Goal: Task Accomplishment & Management: Manage account settings

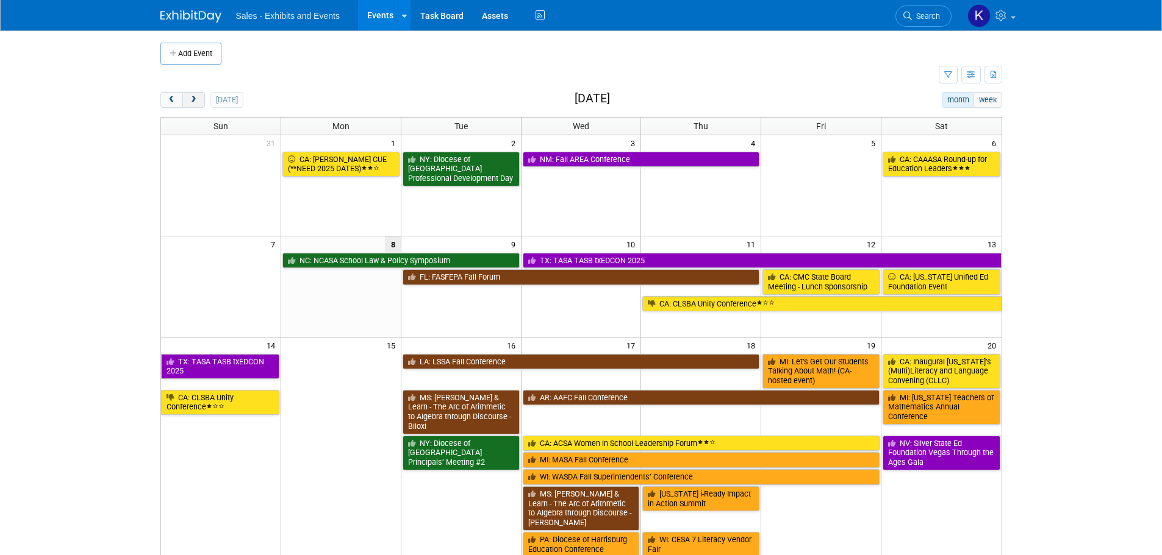
click at [188, 98] on button "next" at bounding box center [193, 100] width 23 height 16
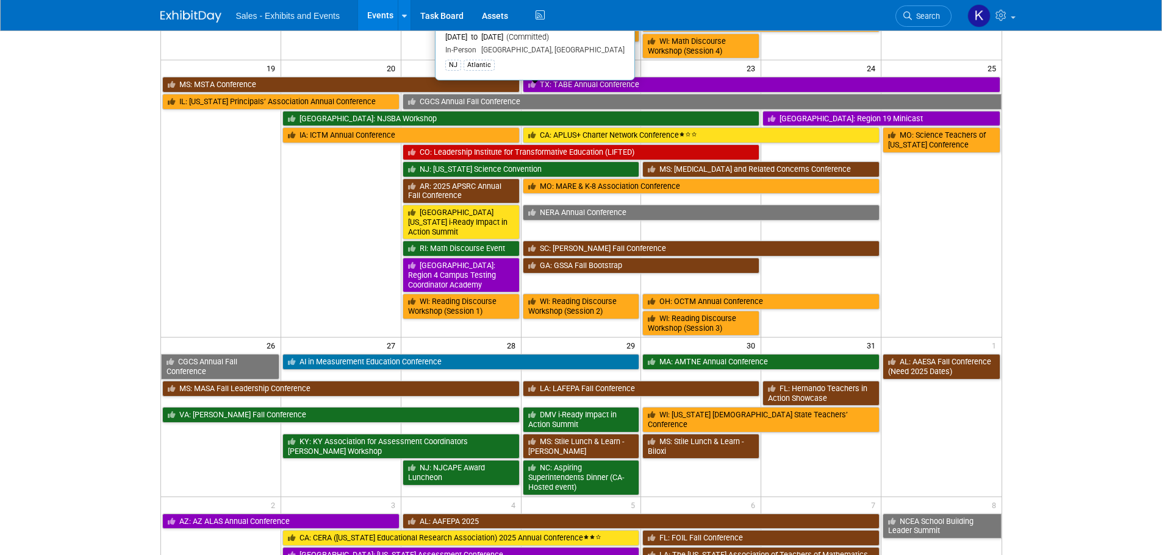
scroll to position [732, 0]
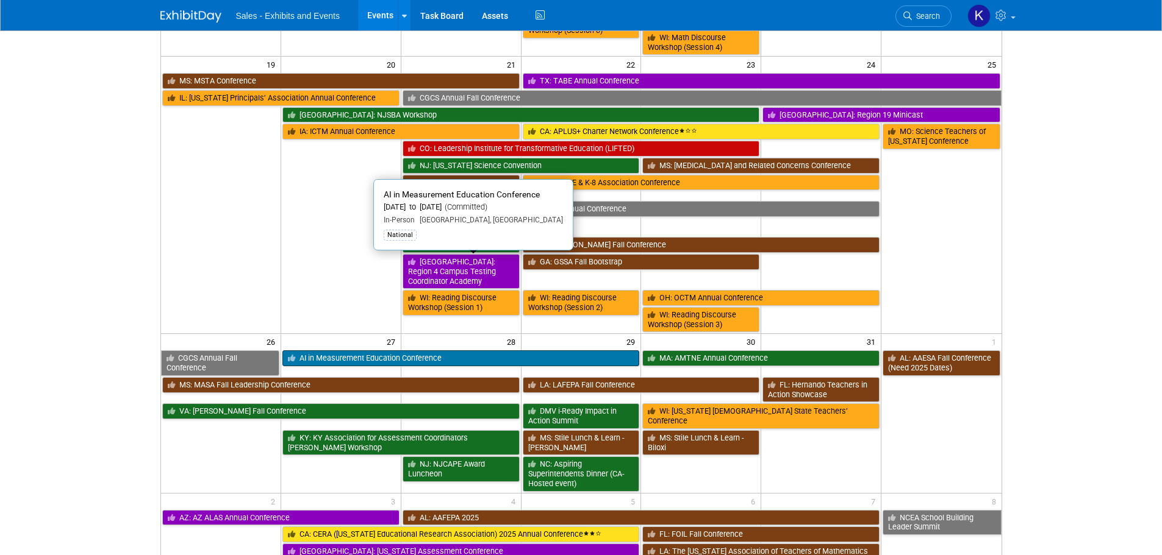
click at [445, 351] on link "AI in Measurement Education Conference" at bounding box center [460, 359] width 357 height 16
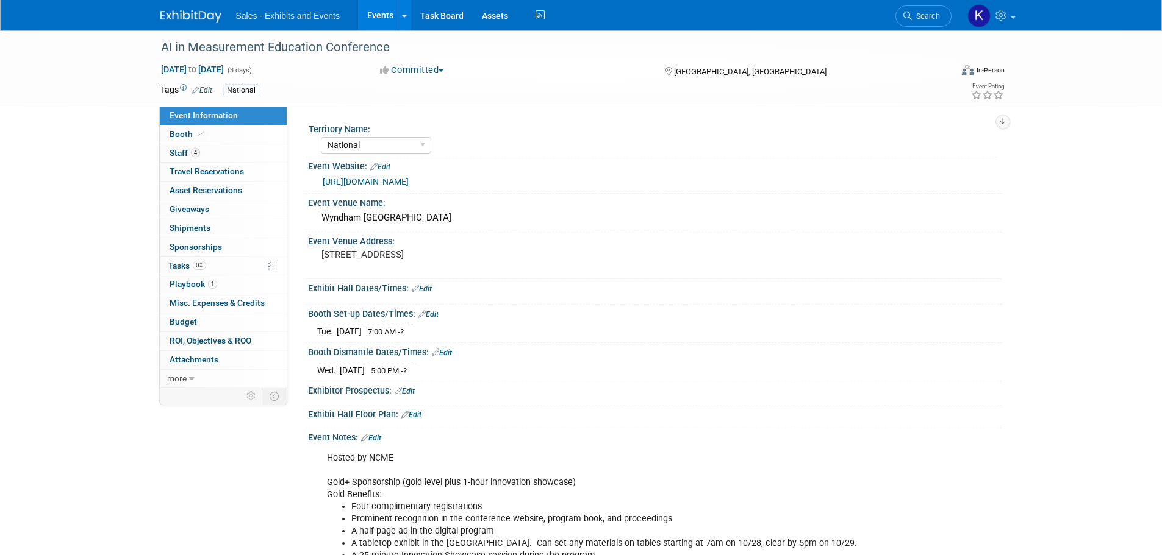
select select "National"
click at [177, 268] on span "Tasks 0%" at bounding box center [187, 266] width 38 height 10
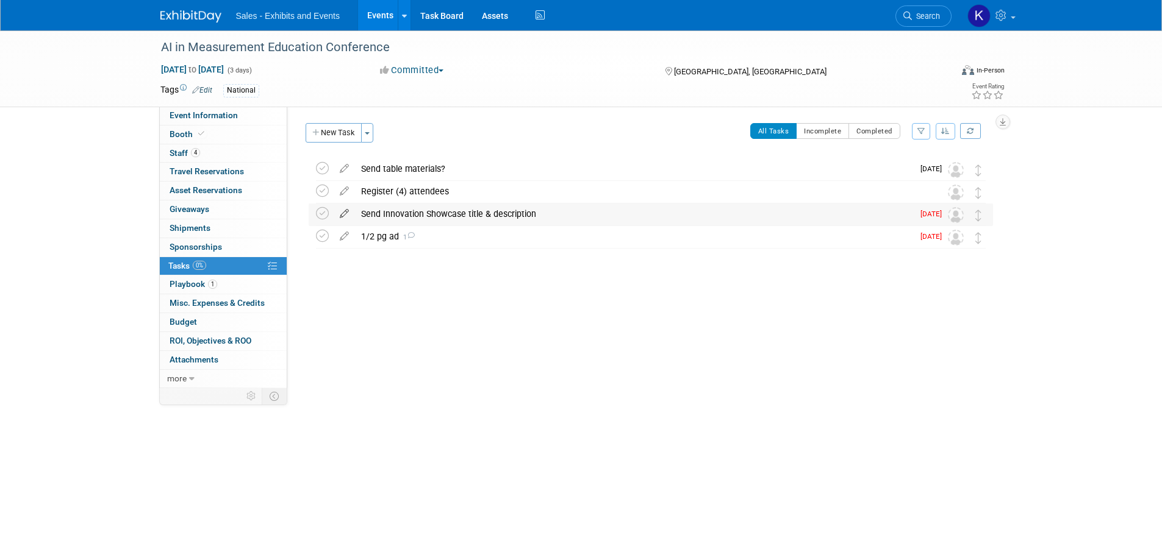
drag, startPoint x: 325, startPoint y: 210, endPoint x: 346, endPoint y: 215, distance: 21.3
click at [326, 212] on icon at bounding box center [322, 213] width 13 height 13
click at [391, 238] on div "1/2 pg ad 1" at bounding box center [634, 236] width 558 height 21
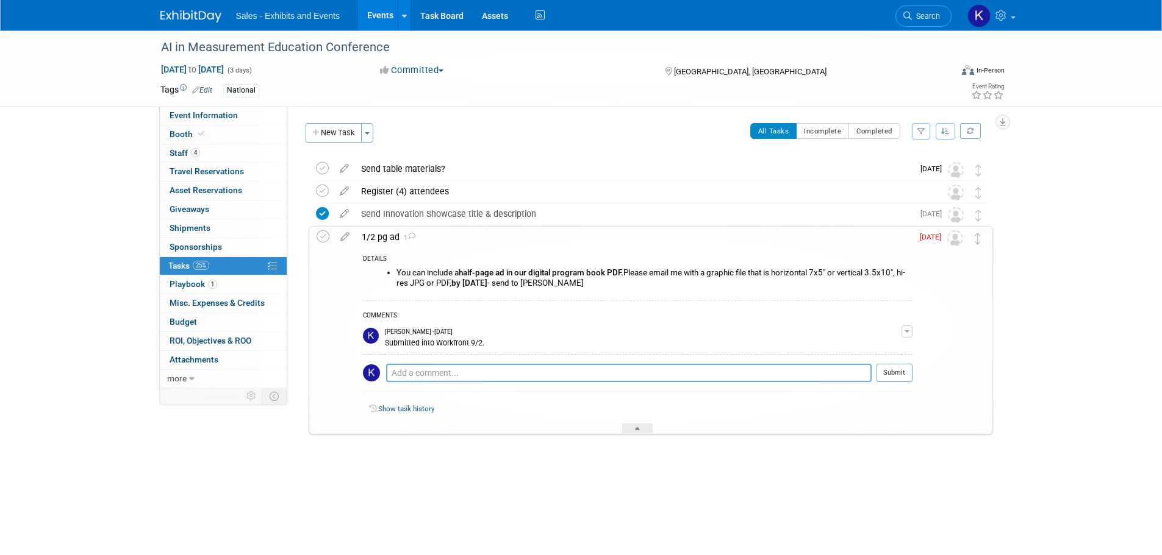
drag, startPoint x: 433, startPoint y: 368, endPoint x: 475, endPoint y: 373, distance: 42.3
click at [435, 368] on textarea at bounding box center [628, 373] width 485 height 18
type textarea "Sent 9/8"
click at [905, 379] on button "Submit" at bounding box center [894, 373] width 36 height 18
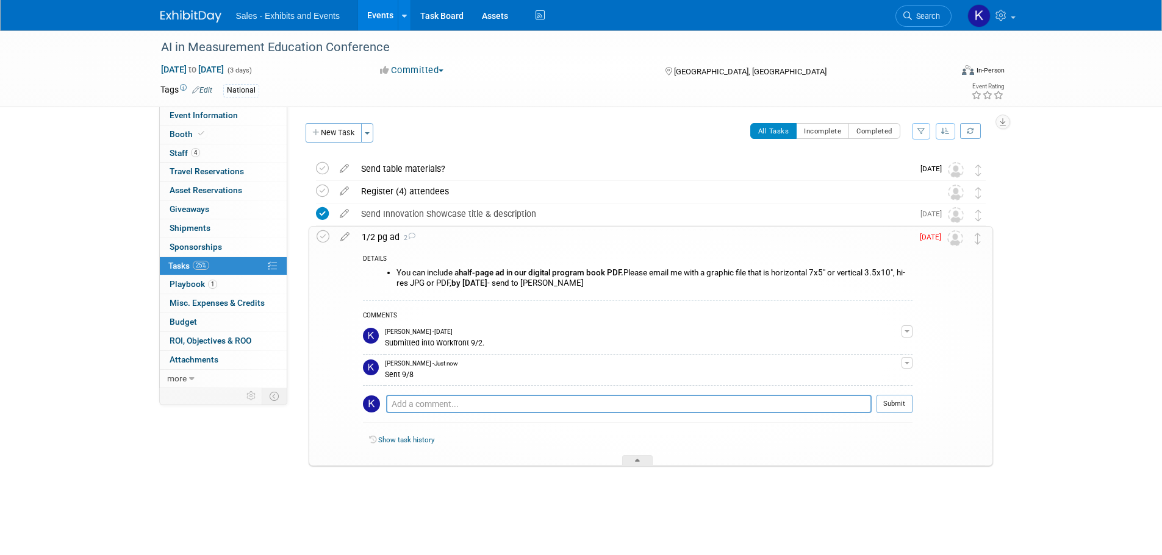
drag, startPoint x: 320, startPoint y: 233, endPoint x: 343, endPoint y: 258, distance: 34.1
click at [319, 237] on icon at bounding box center [322, 236] width 13 height 13
click at [423, 193] on div "Register (4) attendees" at bounding box center [639, 191] width 568 height 21
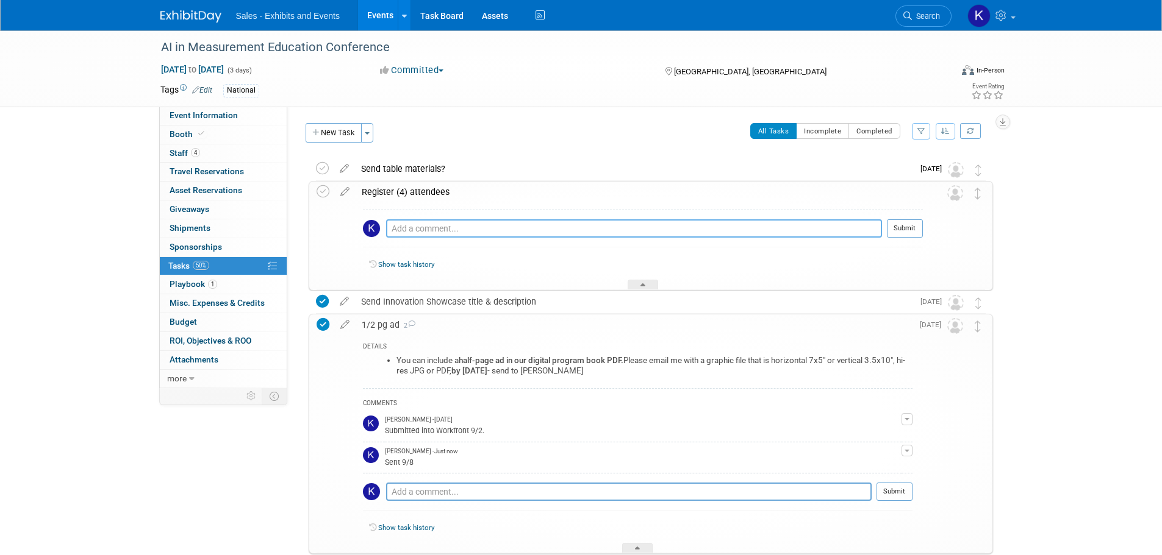
click at [479, 226] on textarea at bounding box center [634, 229] width 496 height 18
type textarea "Registered Kristen"
drag, startPoint x: 181, startPoint y: 148, endPoint x: 197, endPoint y: 165, distance: 23.3
click at [180, 149] on span "Staff 4" at bounding box center [185, 153] width 30 height 10
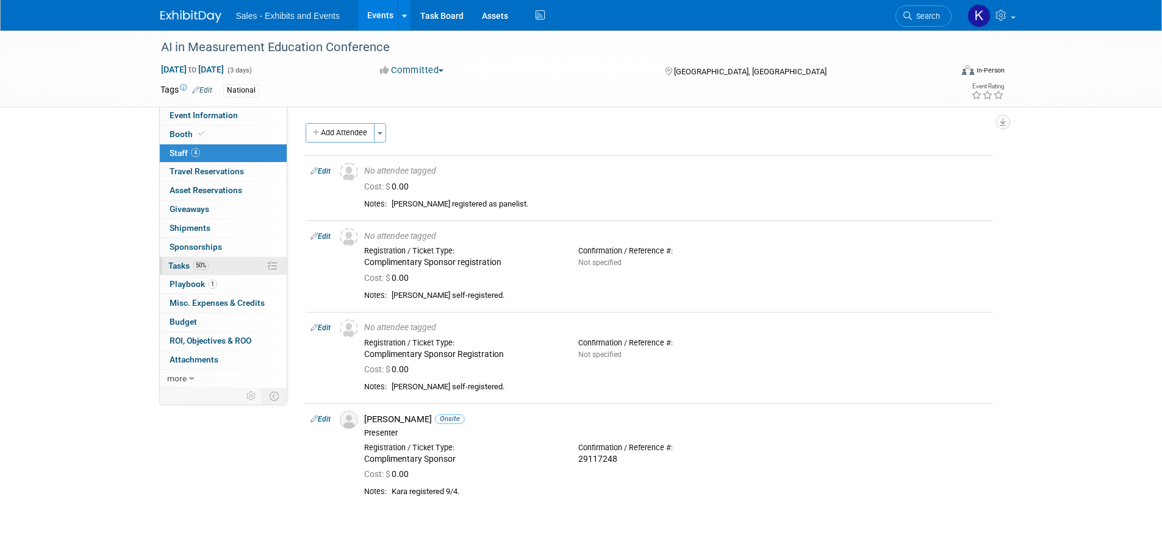
click at [180, 263] on span "Tasks 50%" at bounding box center [188, 266] width 41 height 10
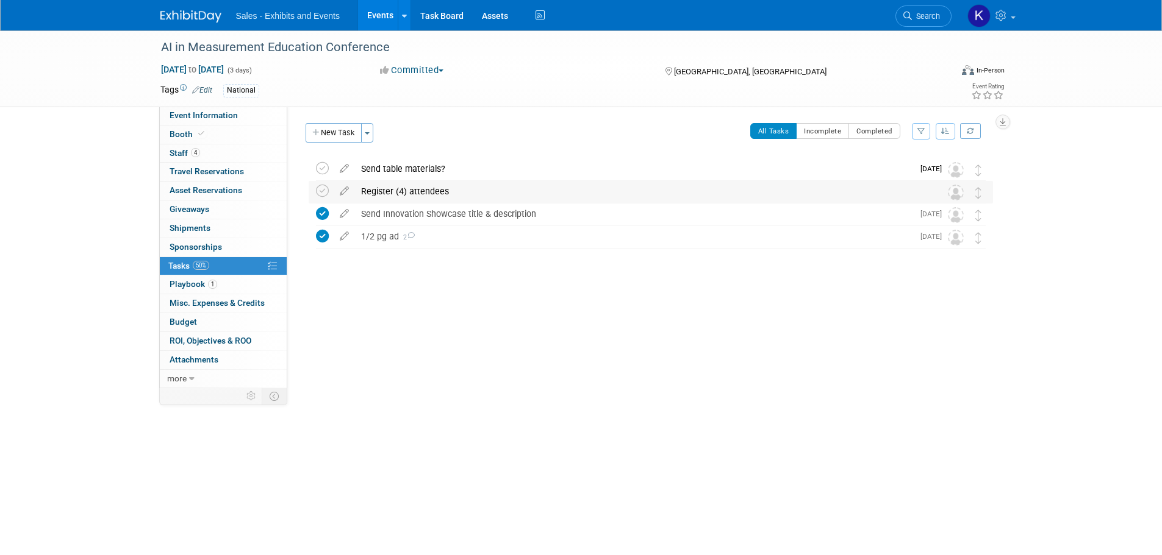
click at [416, 195] on div "Register (4) attendees" at bounding box center [639, 191] width 568 height 21
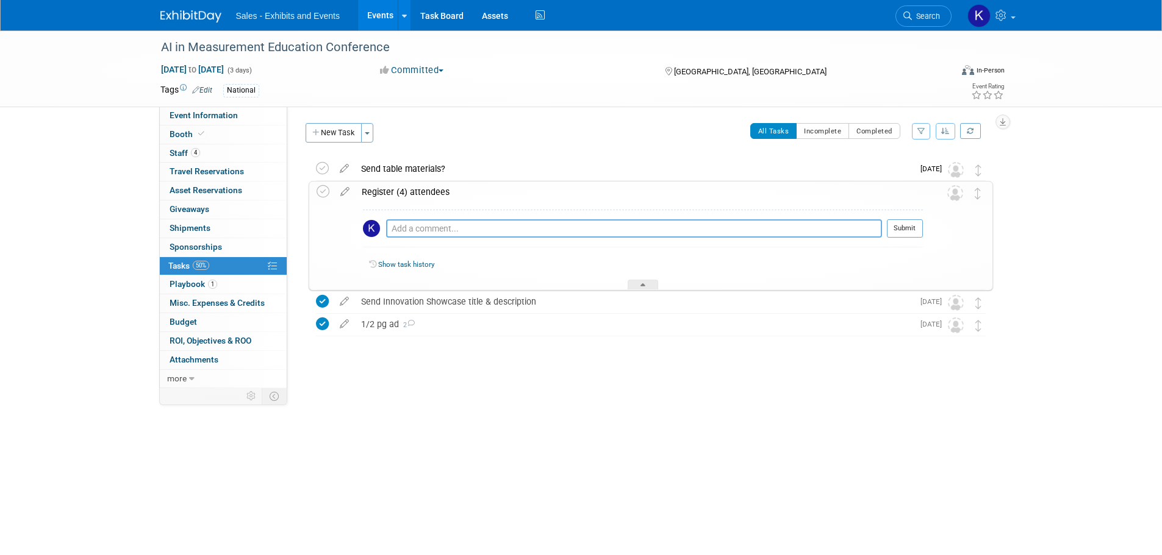
click at [477, 226] on textarea at bounding box center [634, 229] width 496 height 18
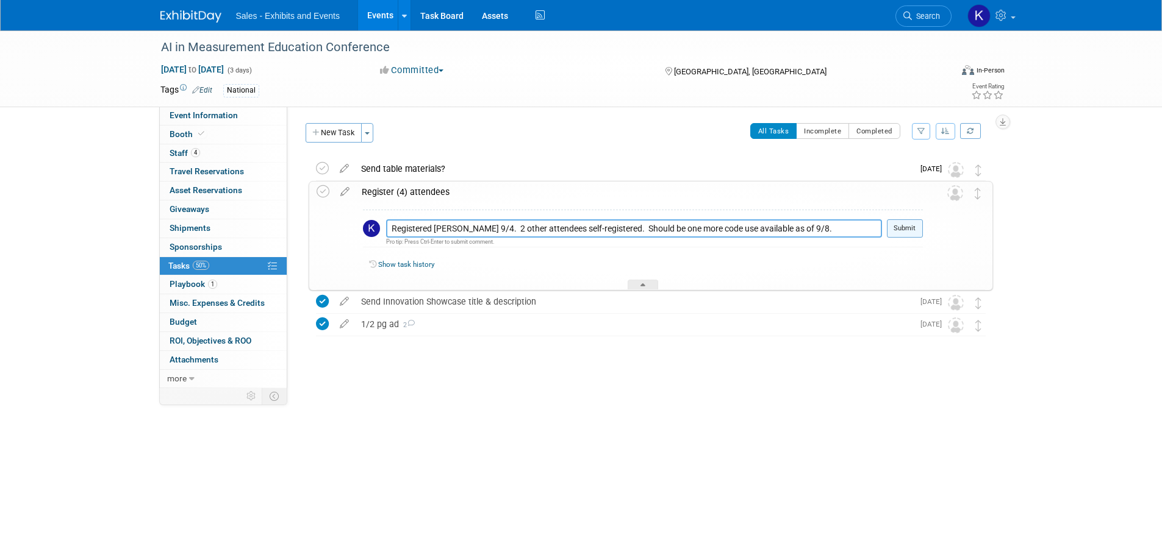
type textarea "Registered Kristen 9/4. 2 other attendees self-registered. Should be one more c…"
click at [895, 224] on button "Submit" at bounding box center [905, 229] width 36 height 18
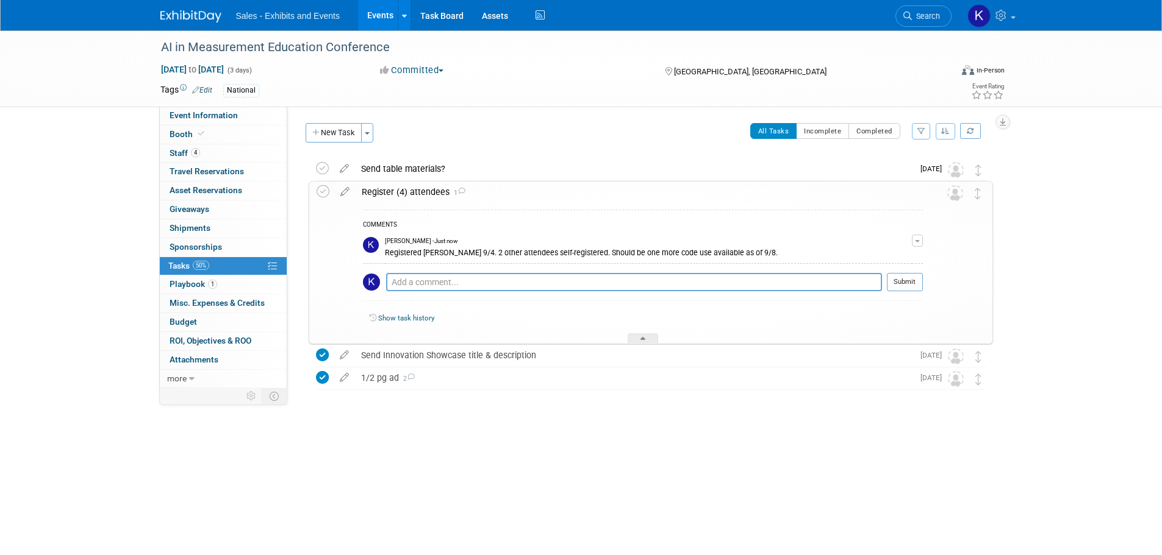
click at [643, 332] on div "COMMENTS Kara Haven - Just now Registered Kristen 9/4. 2 other attendees self-r…" at bounding box center [638, 272] width 567 height 141
drag, startPoint x: 642, startPoint y: 339, endPoint x: 652, endPoint y: 352, distance: 16.6
click at [642, 340] on icon at bounding box center [642, 340] width 5 height 7
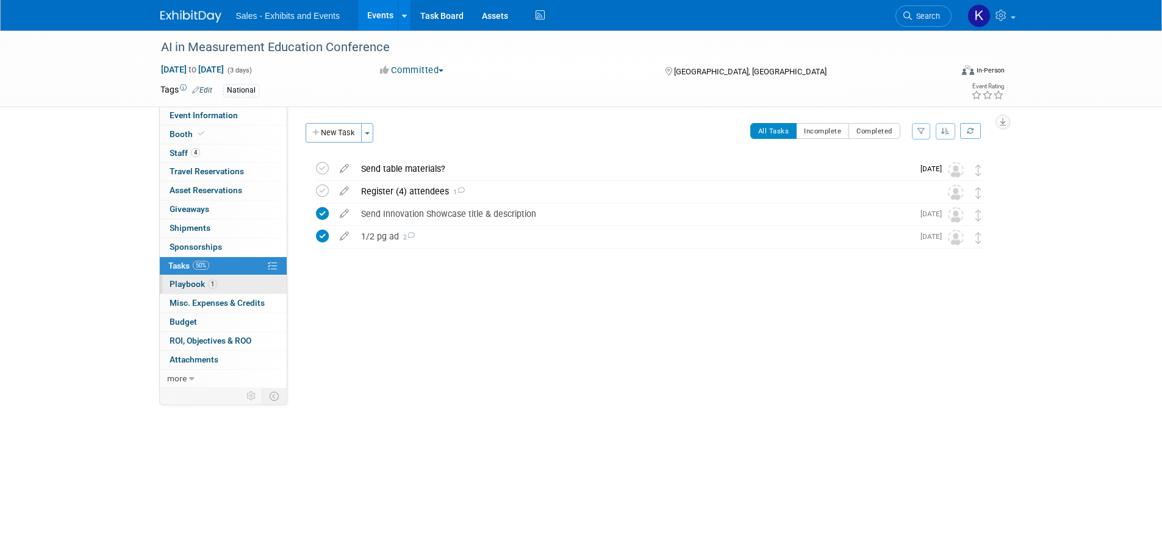
click at [193, 290] on link "1 Playbook 1" at bounding box center [223, 285] width 127 height 18
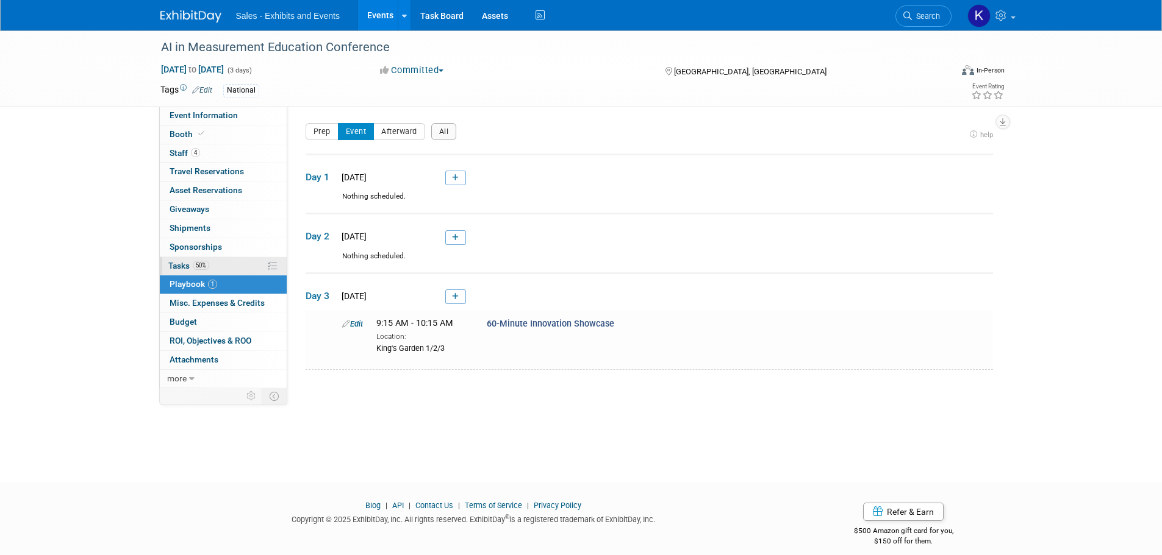
click at [180, 270] on span "Tasks 50%" at bounding box center [188, 266] width 41 height 10
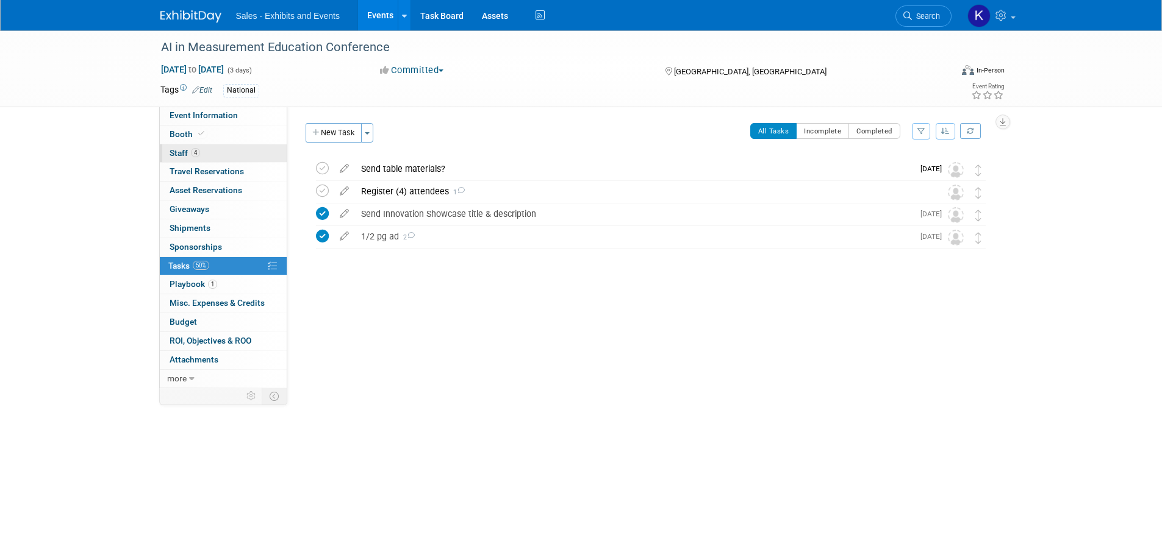
click at [177, 154] on span "Staff 4" at bounding box center [185, 153] width 30 height 10
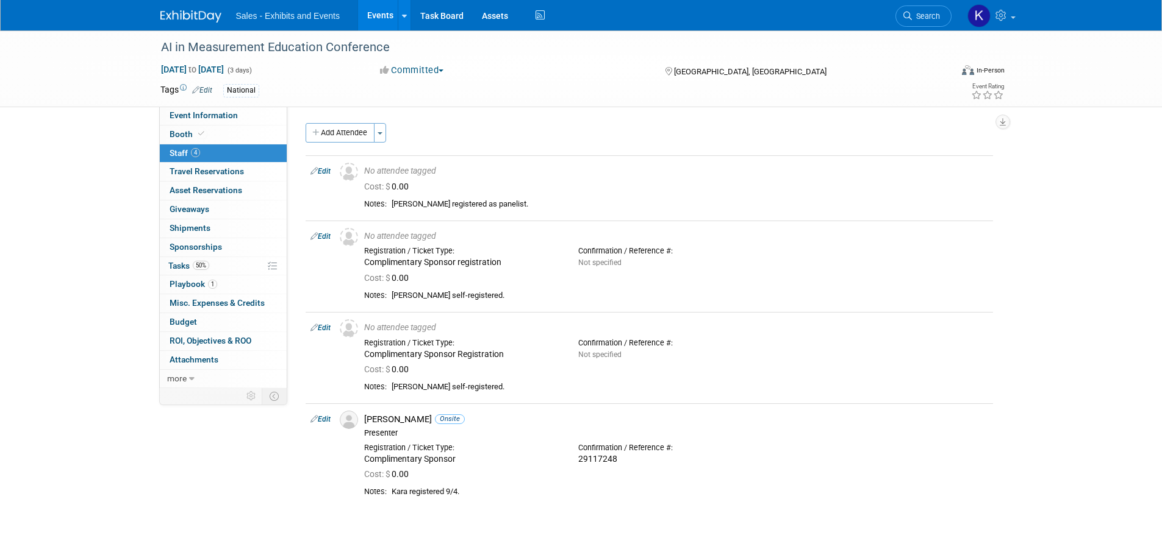
drag, startPoint x: 177, startPoint y: 154, endPoint x: 132, endPoint y: 170, distance: 47.5
click at [130, 172] on div "AI in Measurement Education Conference Oct 27, 2025 to Oct 29, 2025 (3 days) Oc…" at bounding box center [581, 287] width 1162 height 515
drag, startPoint x: 176, startPoint y: 134, endPoint x: 186, endPoint y: 133, distance: 9.8
click at [176, 133] on span "Booth" at bounding box center [188, 134] width 37 height 10
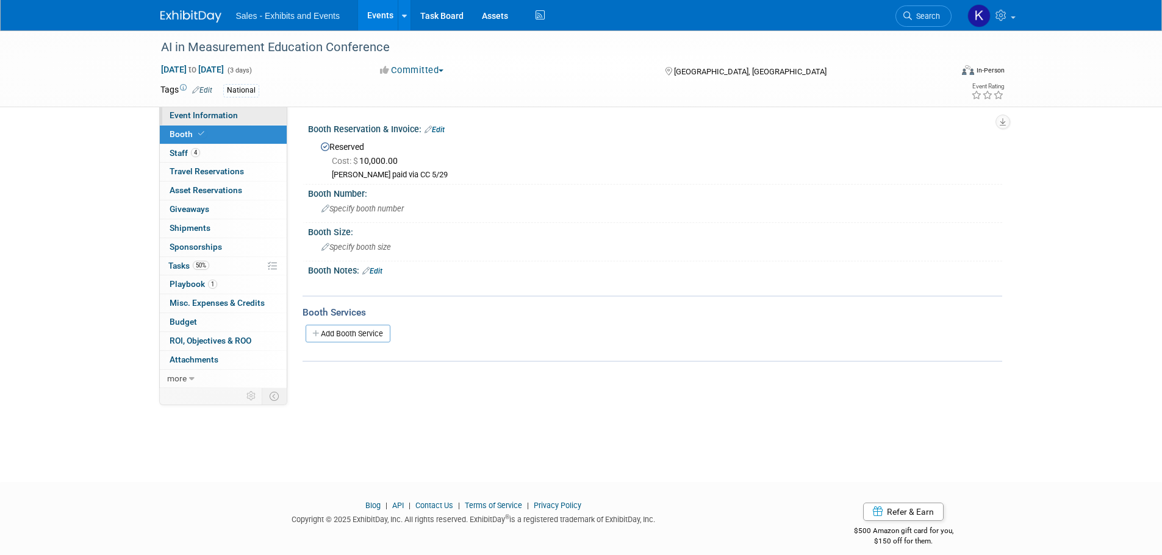
click at [199, 114] on span "Event Information" at bounding box center [204, 115] width 68 height 10
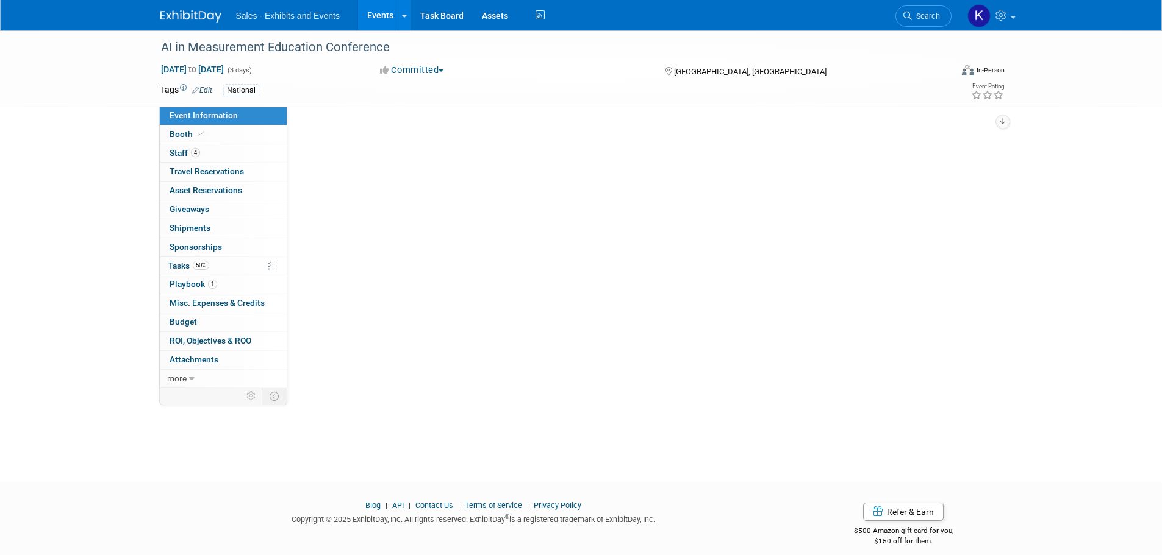
select select "National"
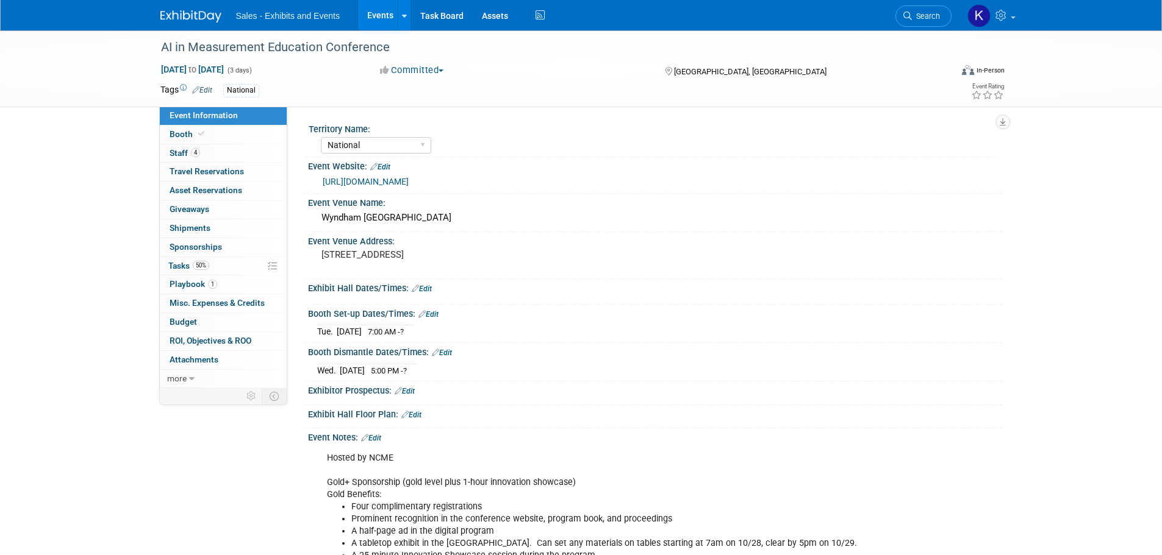
click at [177, 13] on img at bounding box center [190, 16] width 61 height 12
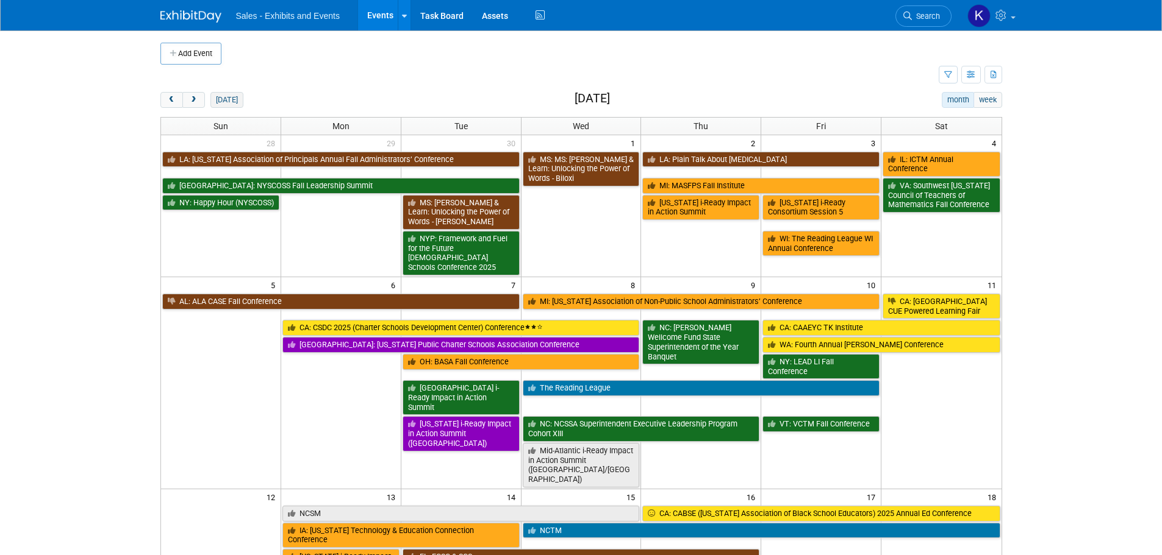
drag, startPoint x: 193, startPoint y: 101, endPoint x: 224, endPoint y: 108, distance: 32.4
click at [193, 101] on span "next" at bounding box center [193, 100] width 9 height 8
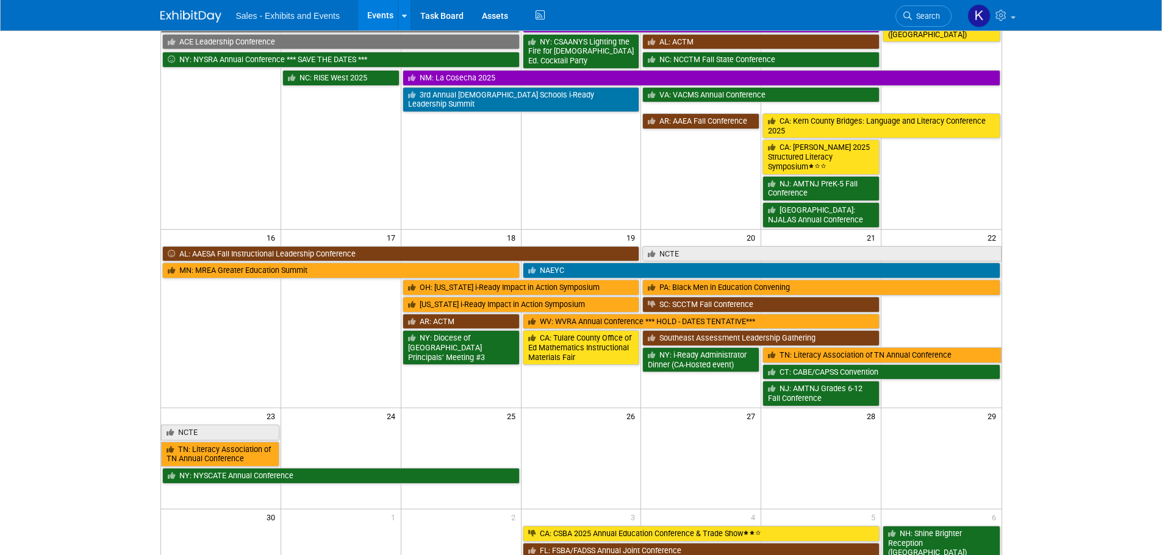
scroll to position [145, 0]
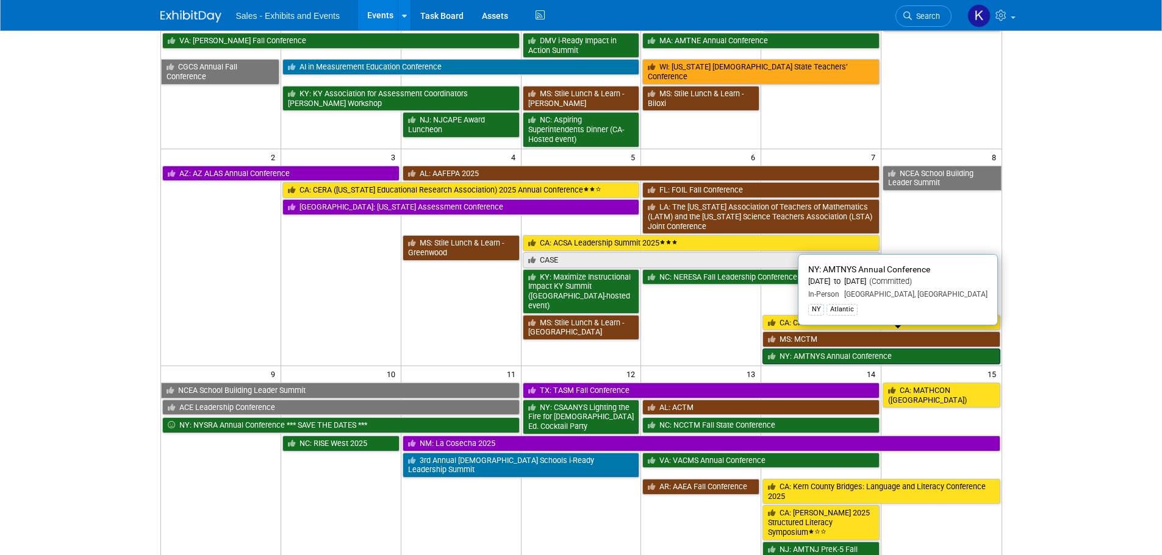
click at [844, 349] on link "NY: AMTNYS Annual Conference" at bounding box center [880, 357] width 237 height 16
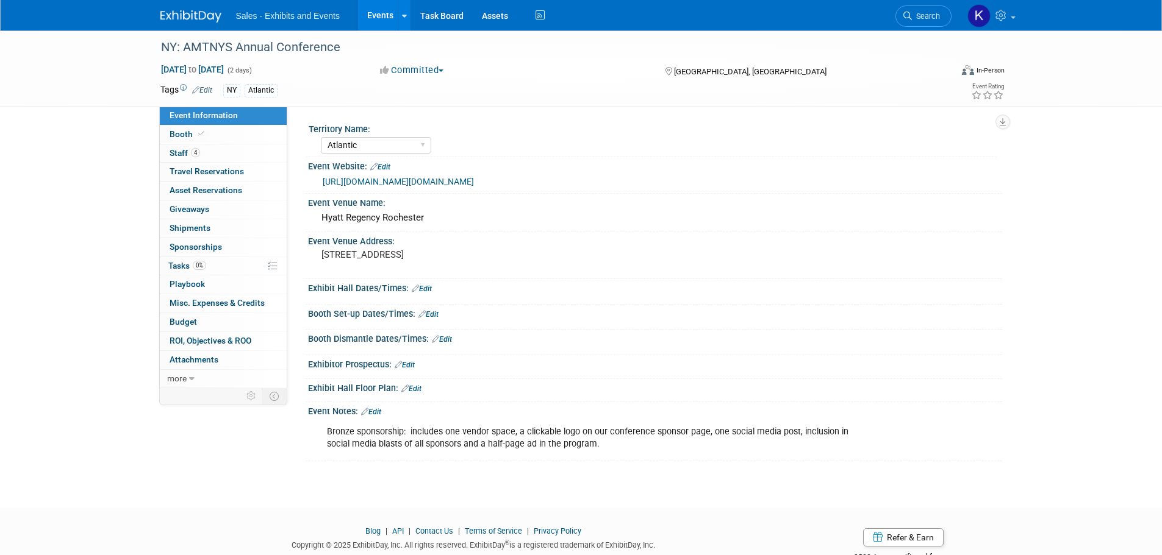
select select "Atlantic"
click at [170, 267] on span "Tasks 0%" at bounding box center [187, 266] width 38 height 10
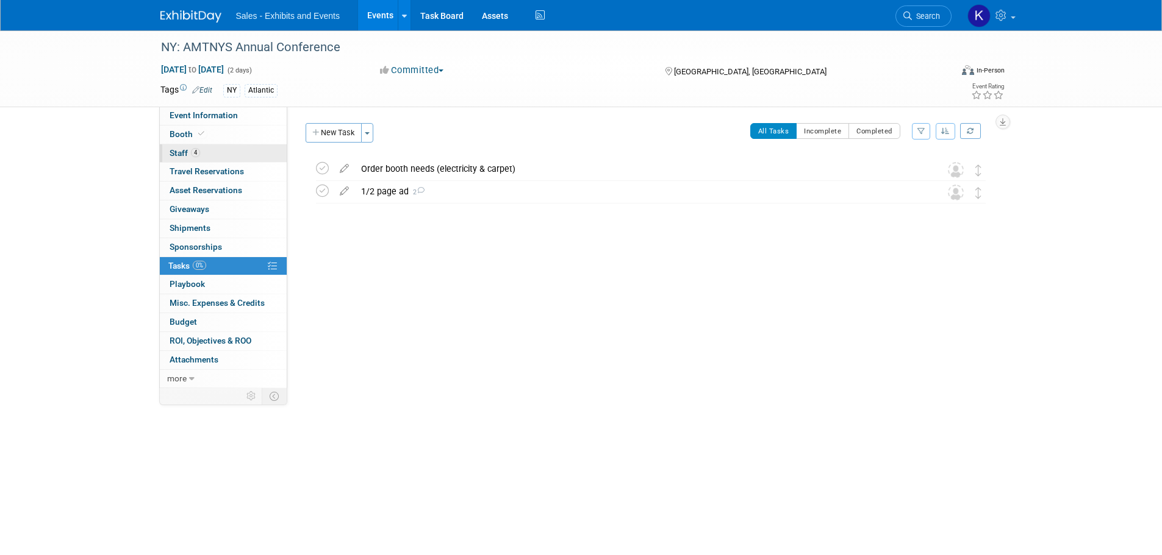
click at [179, 151] on span "Staff 4" at bounding box center [185, 153] width 30 height 10
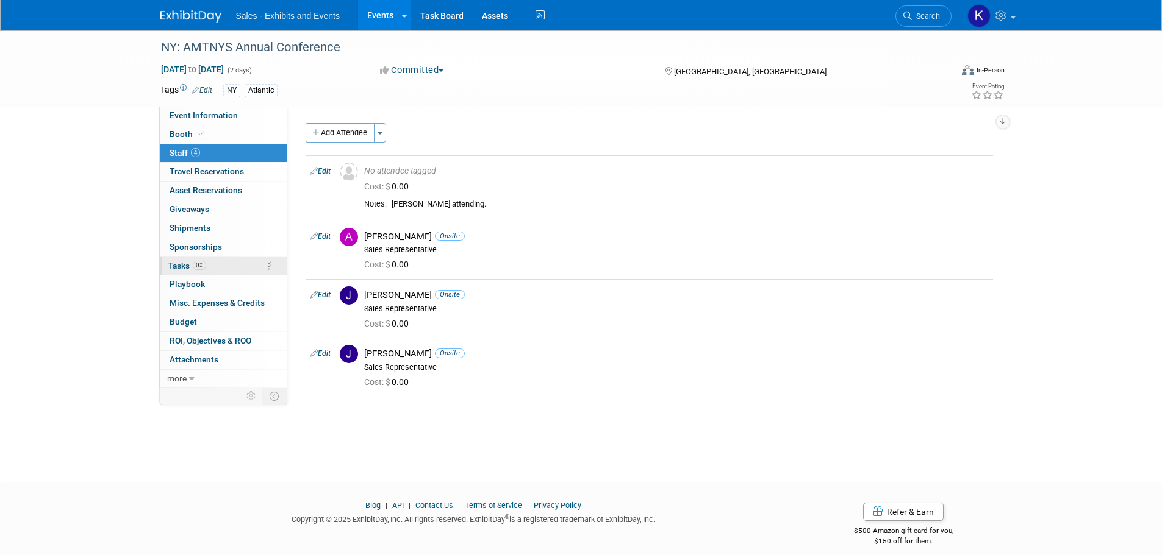
click at [182, 265] on span "Tasks 0%" at bounding box center [187, 266] width 38 height 10
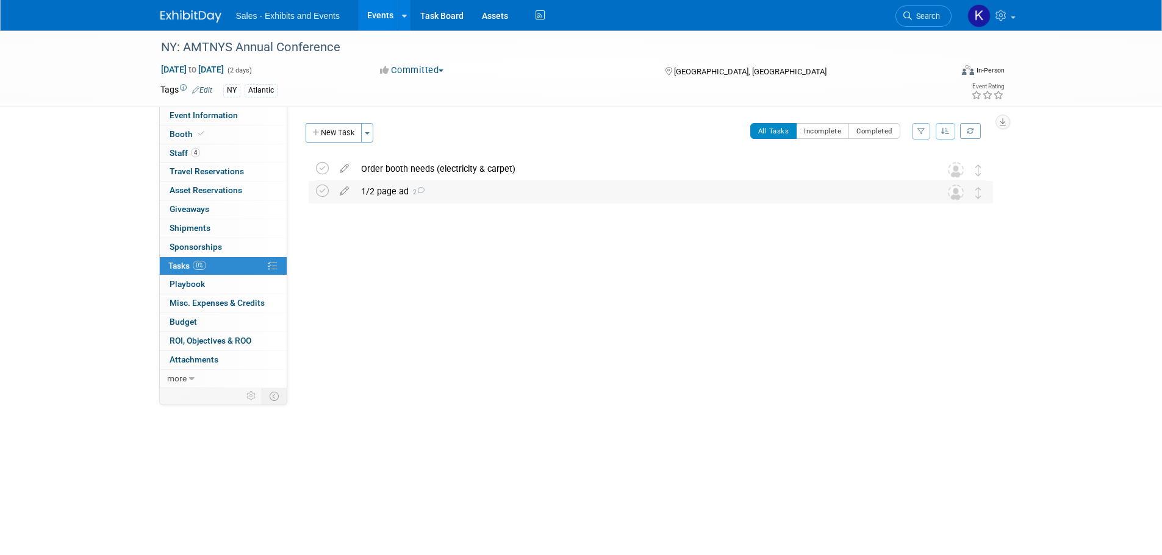
click at [388, 190] on div "1/2 page ad 2" at bounding box center [639, 191] width 568 height 21
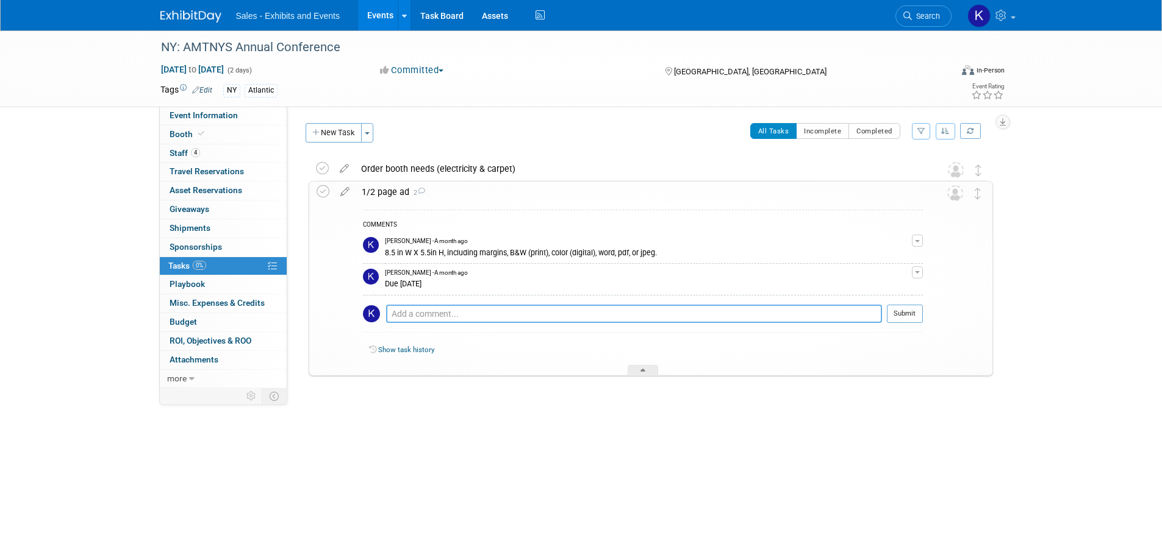
drag, startPoint x: 497, startPoint y: 316, endPoint x: 504, endPoint y: 316, distance: 7.3
click at [498, 316] on textarea at bounding box center [634, 314] width 496 height 18
type textarea "Requested thoughts from team 9/8"
drag, startPoint x: 907, startPoint y: 318, endPoint x: 901, endPoint y: 322, distance: 7.1
click at [907, 320] on button "Submit" at bounding box center [905, 314] width 36 height 18
